Goal: Go to known website: Access a specific website the user already knows

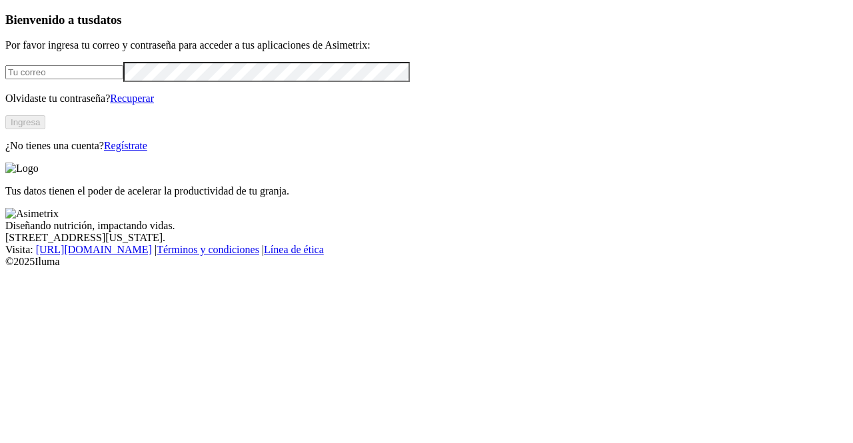
type input "[PERSON_NAME][EMAIL_ADDRESS][PERSON_NAME][DOMAIN_NAME]"
click at [45, 129] on button "Ingresa" at bounding box center [25, 122] width 40 height 14
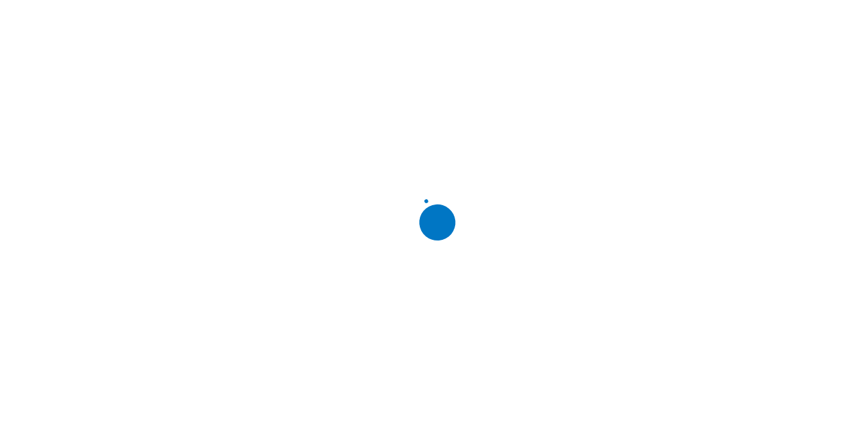
click at [539, 149] on div at bounding box center [431, 221] width 853 height 443
